Goal: Task Accomplishment & Management: Manage account settings

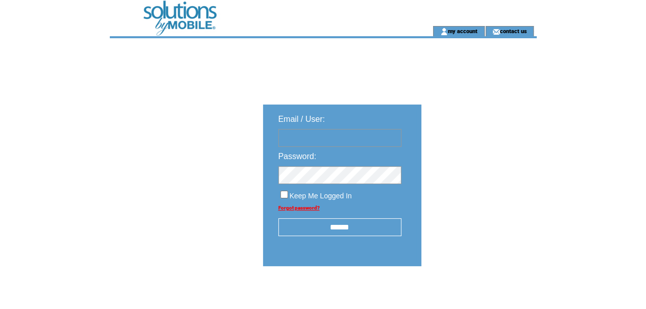
type input "********"
click at [338, 229] on input "******" at bounding box center [339, 227] width 123 height 18
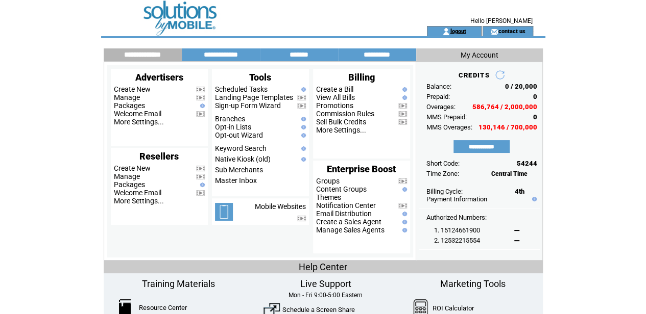
click at [458, 33] on link "logout" at bounding box center [458, 31] width 16 height 7
